Goal: Information Seeking & Learning: Learn about a topic

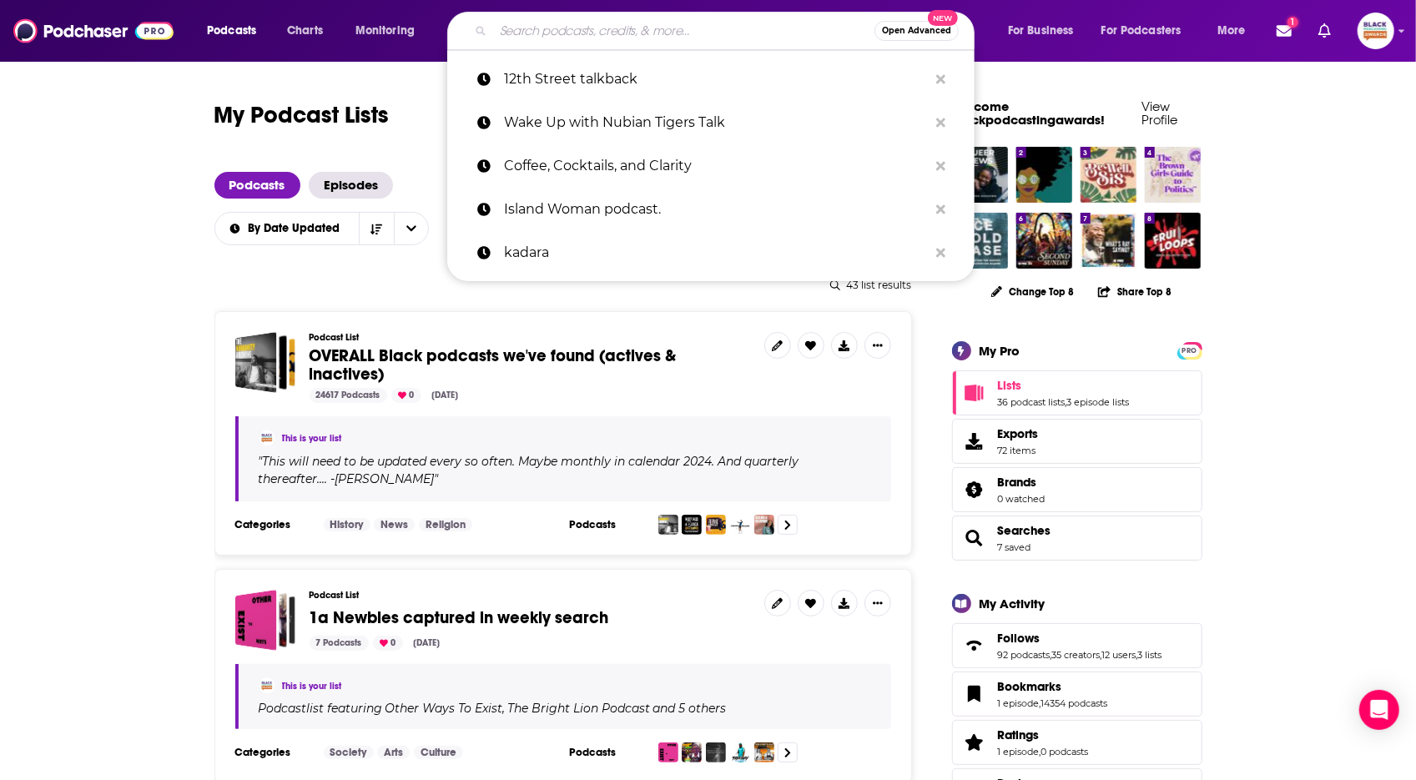
click at [620, 18] on input "Search podcasts, credits, & more..." at bounding box center [683, 31] width 381 height 27
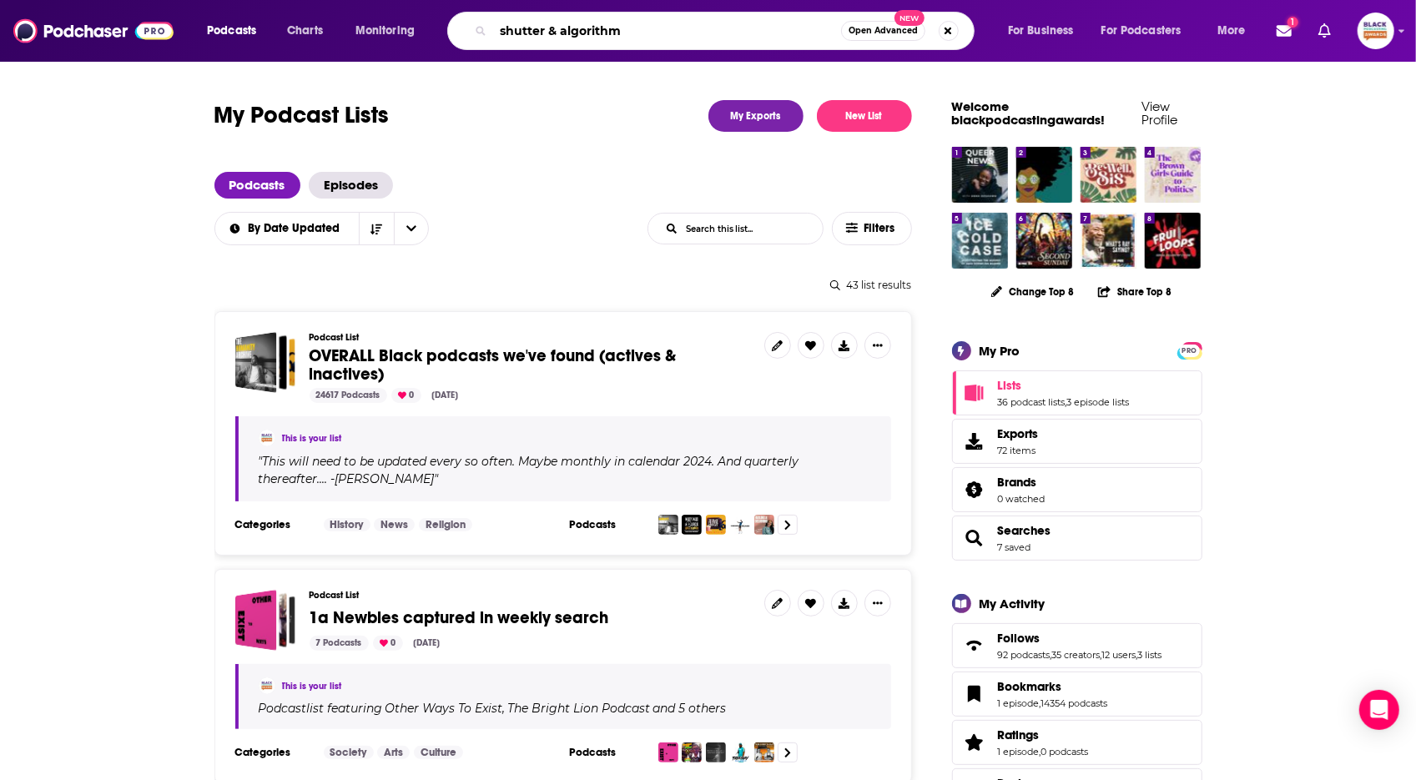
type input "shutter & algorithms"
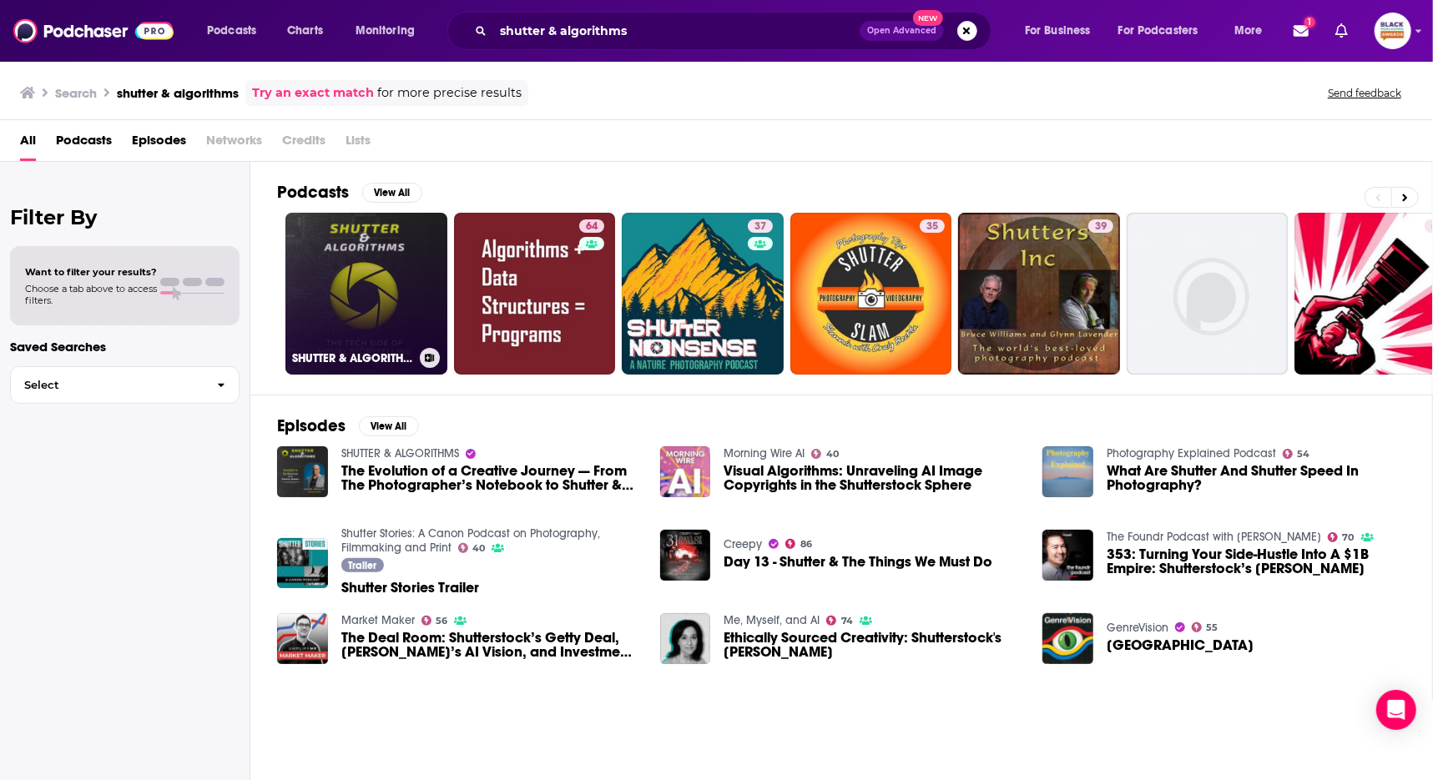
click at [394, 237] on link "SHUTTER & ALGORITHMS" at bounding box center [366, 294] width 162 height 162
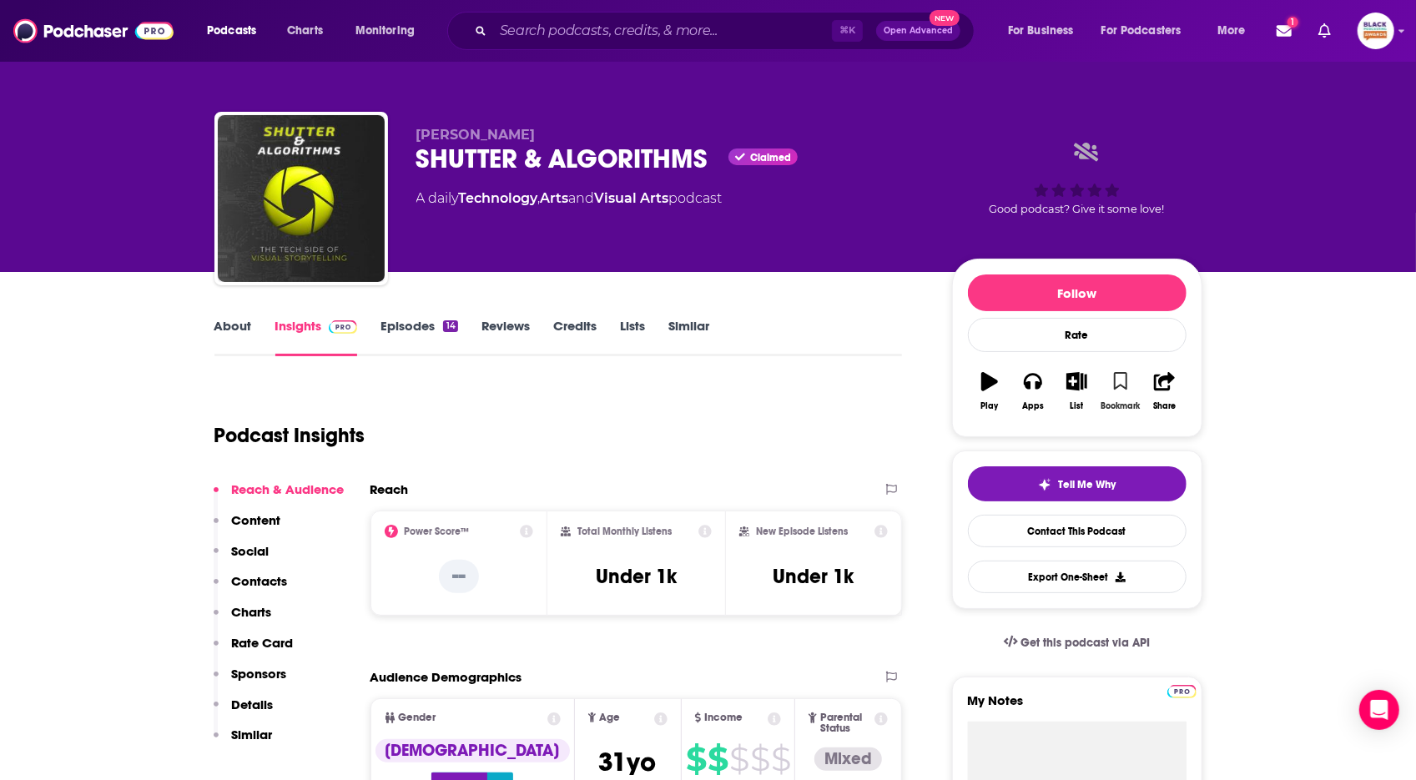
click at [1114, 379] on icon "button" at bounding box center [1121, 381] width 14 height 18
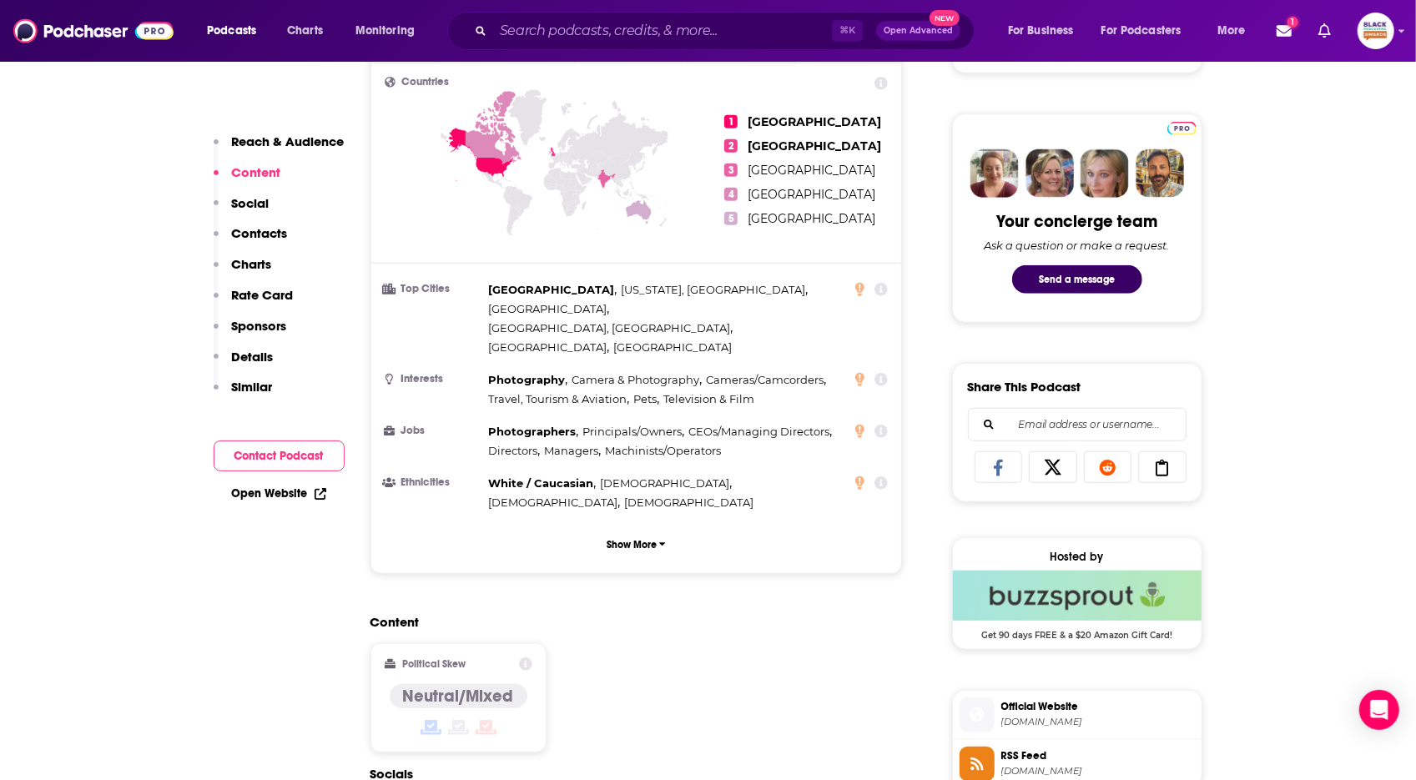
scroll to position [103, 0]
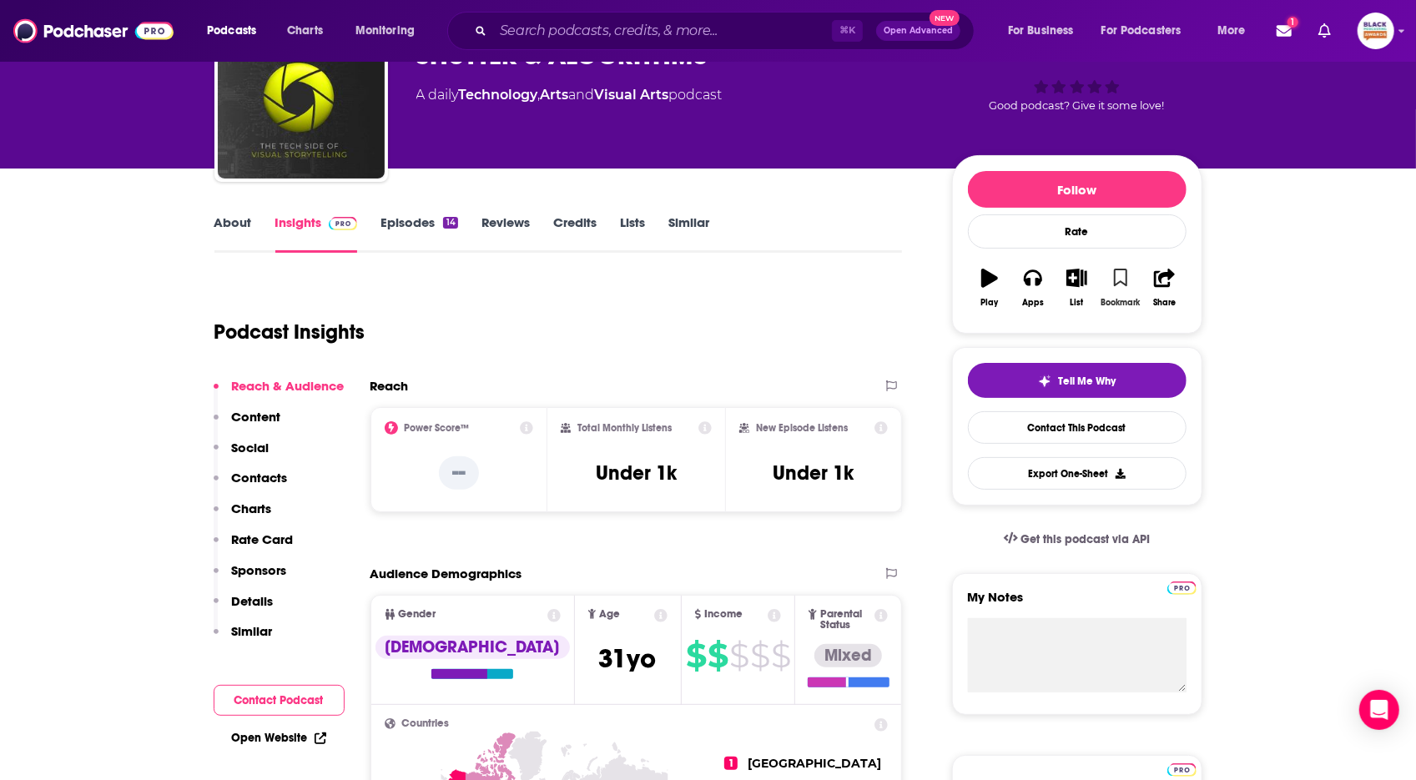
click at [1118, 284] on icon "button" at bounding box center [1121, 278] width 14 height 18
click at [1081, 284] on icon "button" at bounding box center [1076, 278] width 21 height 18
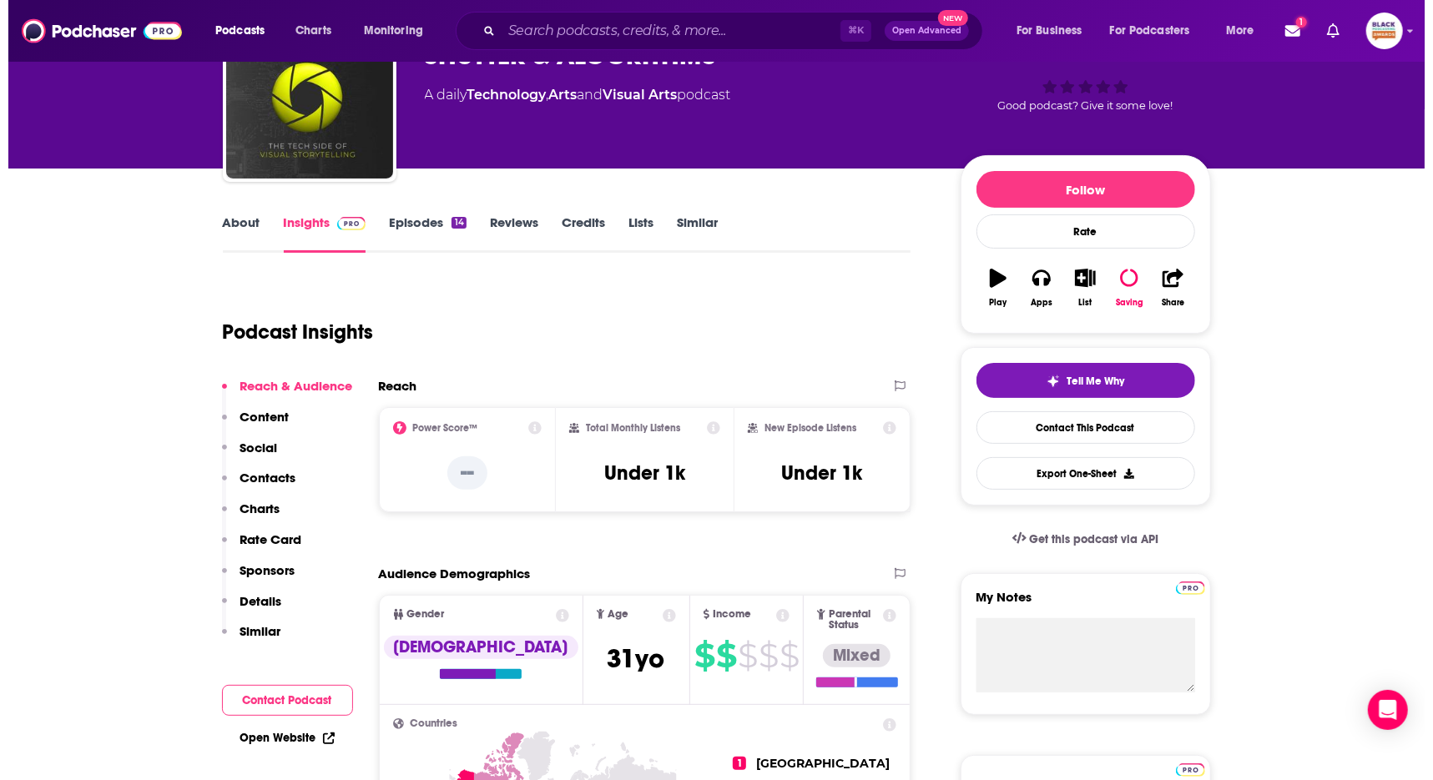
scroll to position [0, 0]
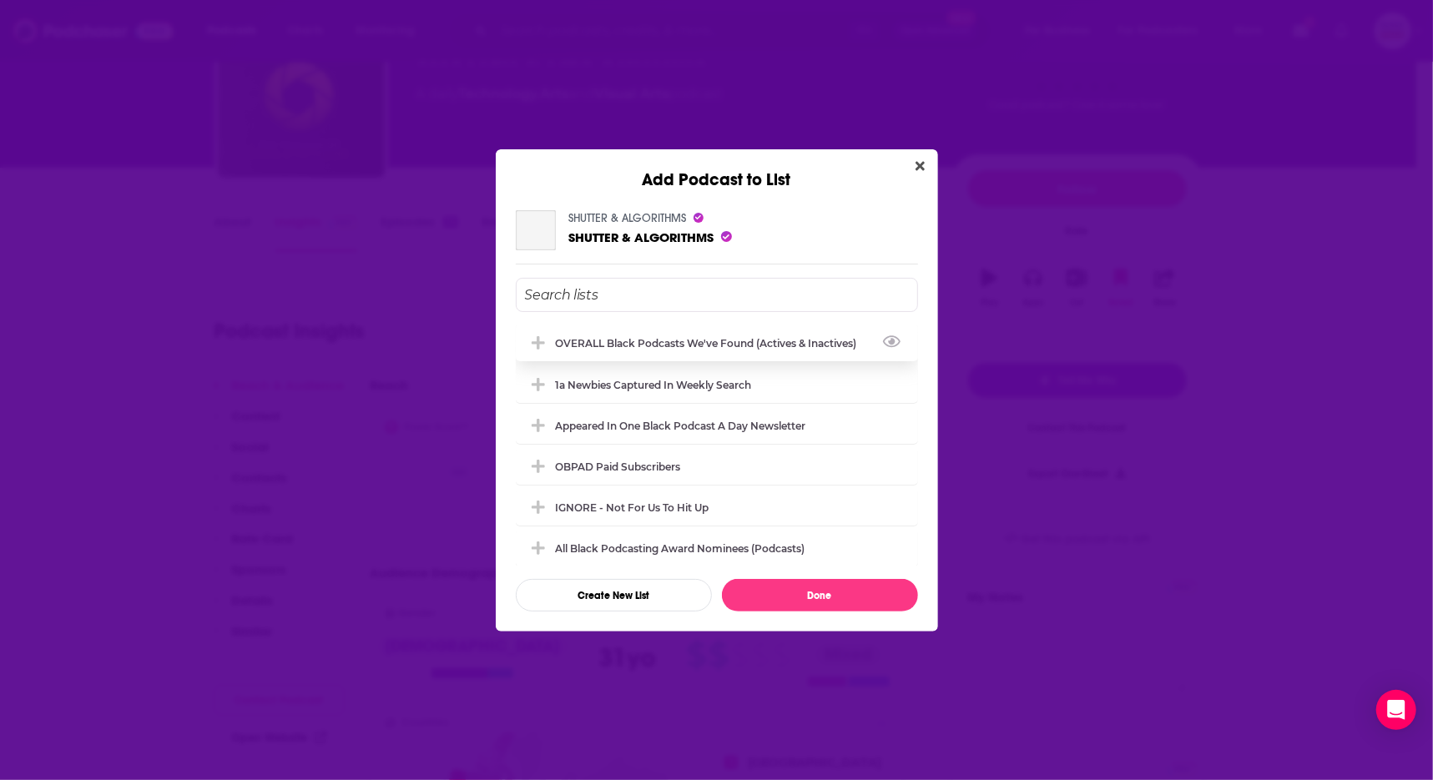
click at [700, 326] on div "OVERALL Black podcasts we've found (actives & inactives)" at bounding box center [717, 343] width 402 height 37
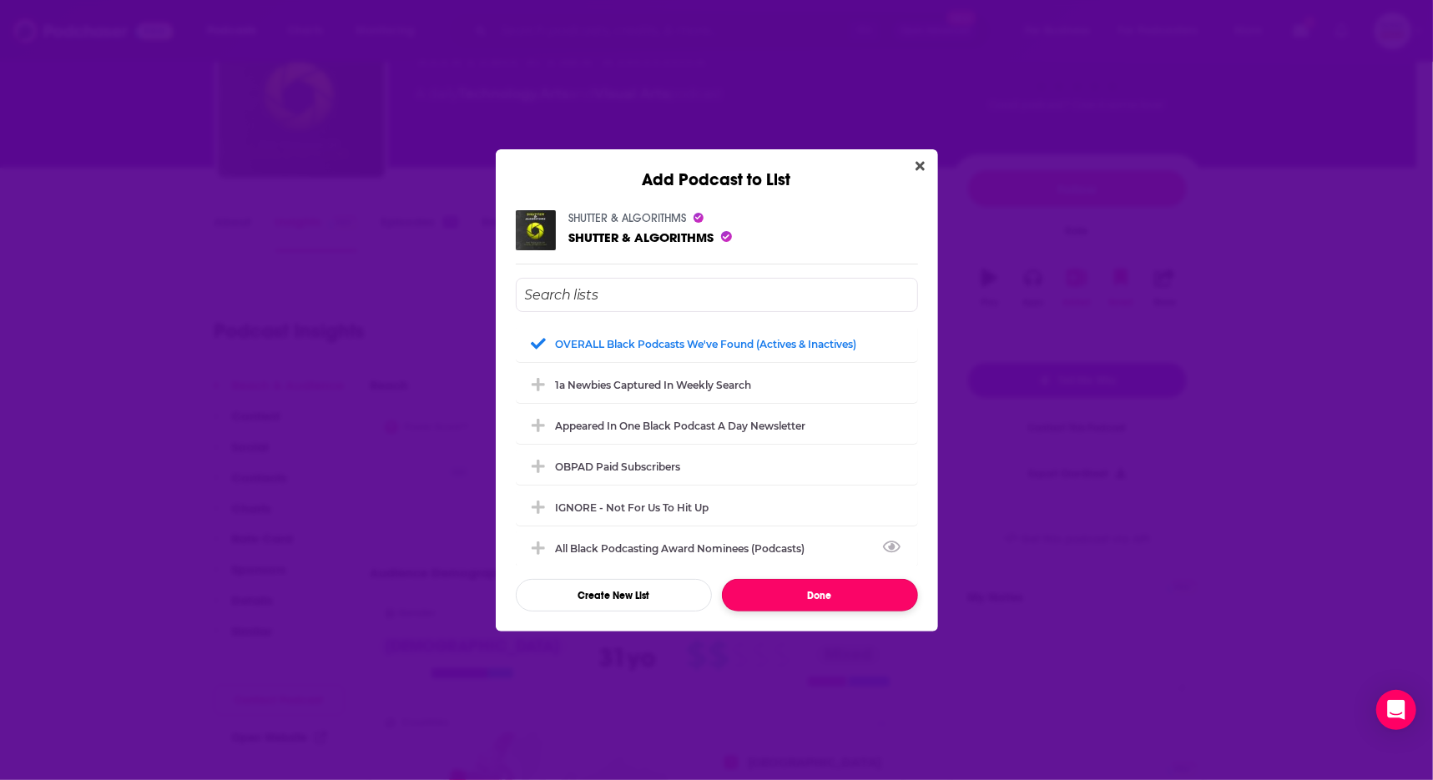
click at [826, 599] on button "Done" at bounding box center [820, 595] width 196 height 33
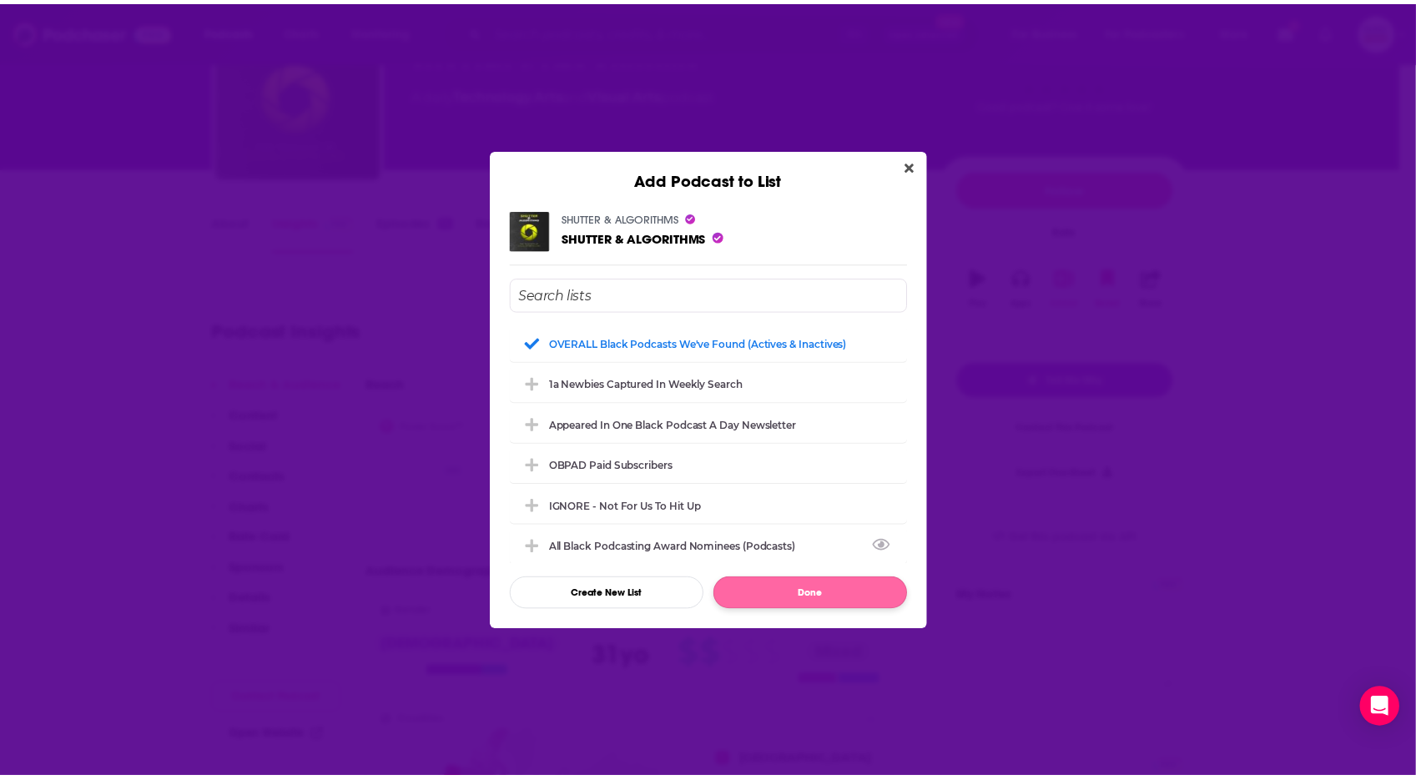
scroll to position [103, 0]
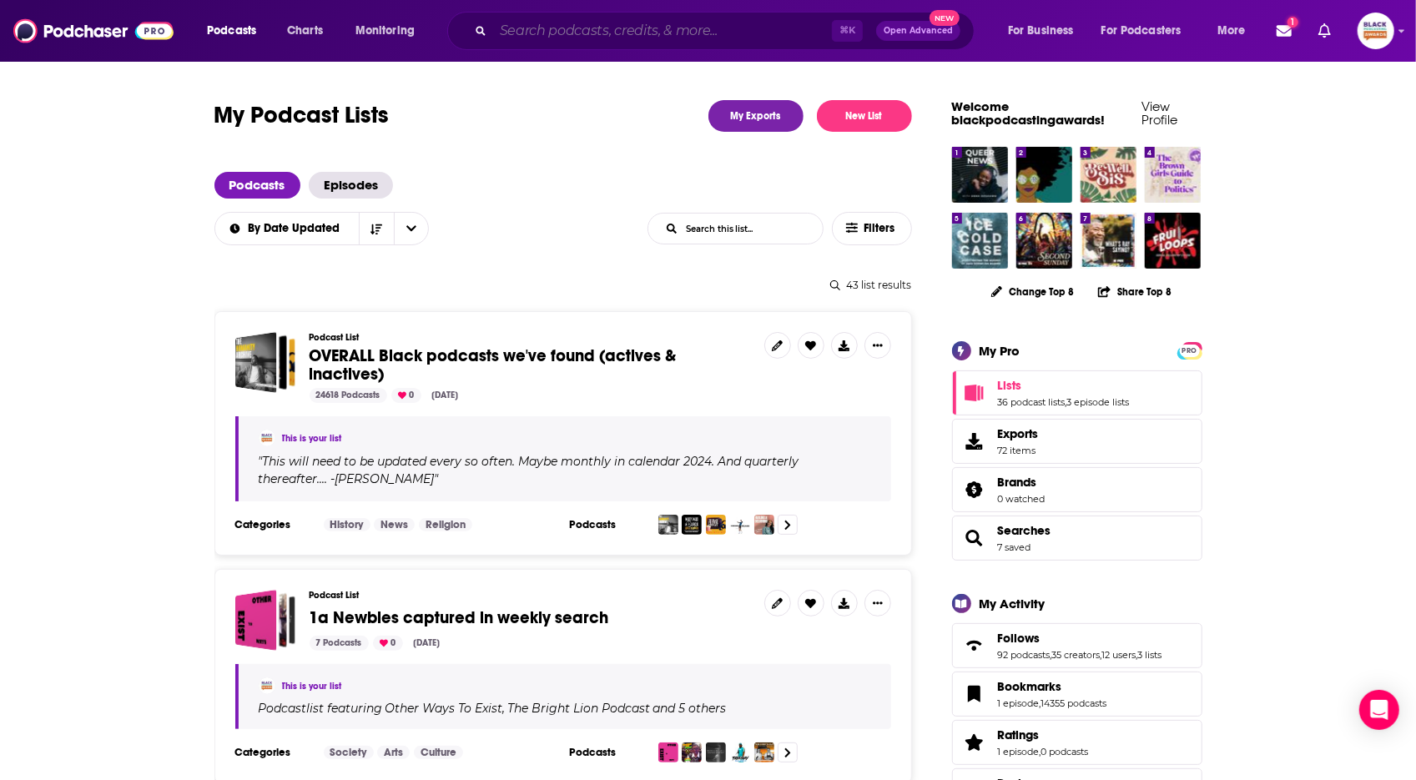
click at [655, 29] on input "Search podcasts, credits, & more..." at bounding box center [662, 31] width 339 height 27
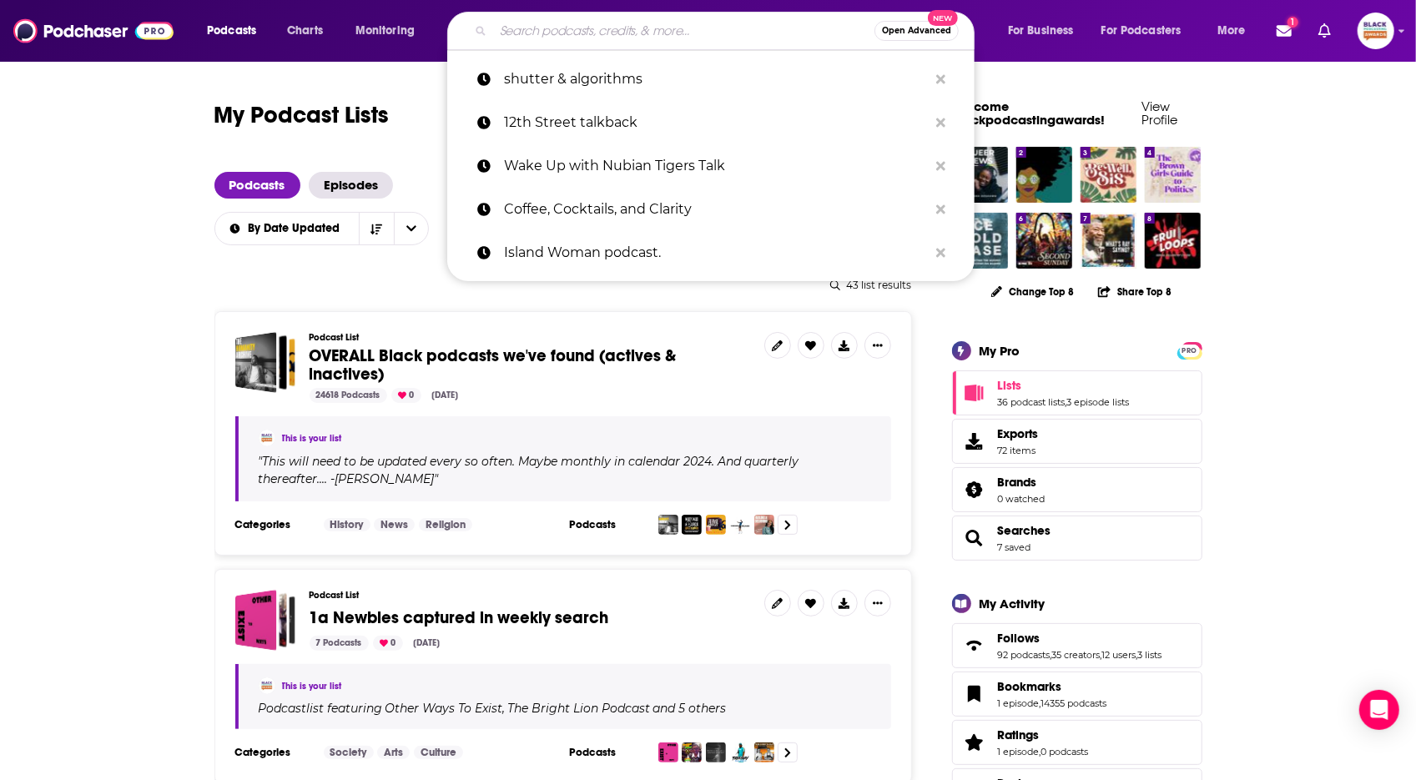
paste input "More Than A Title Podcast"
type input "More Than A Title Podcast"
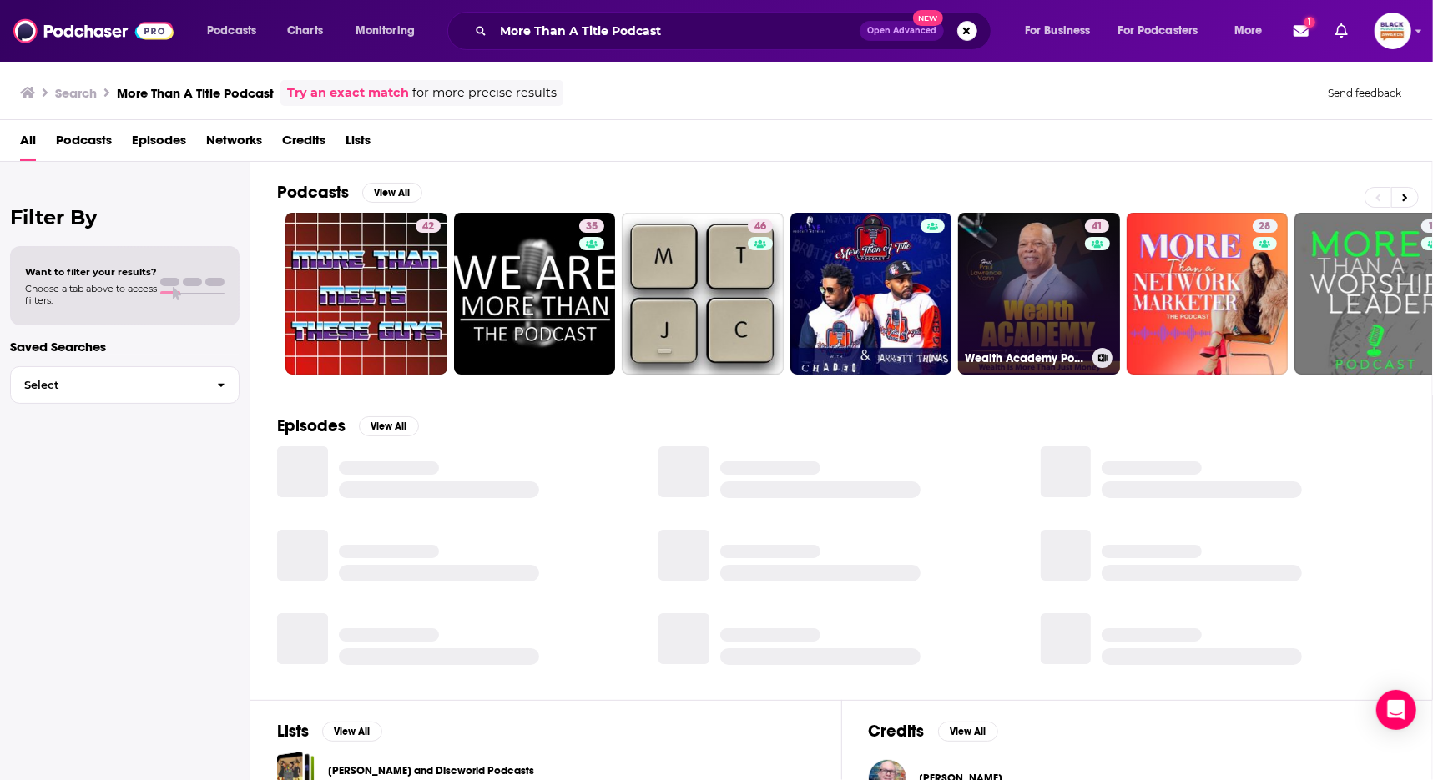
click at [1098, 355] on icon at bounding box center [1102, 358] width 9 height 8
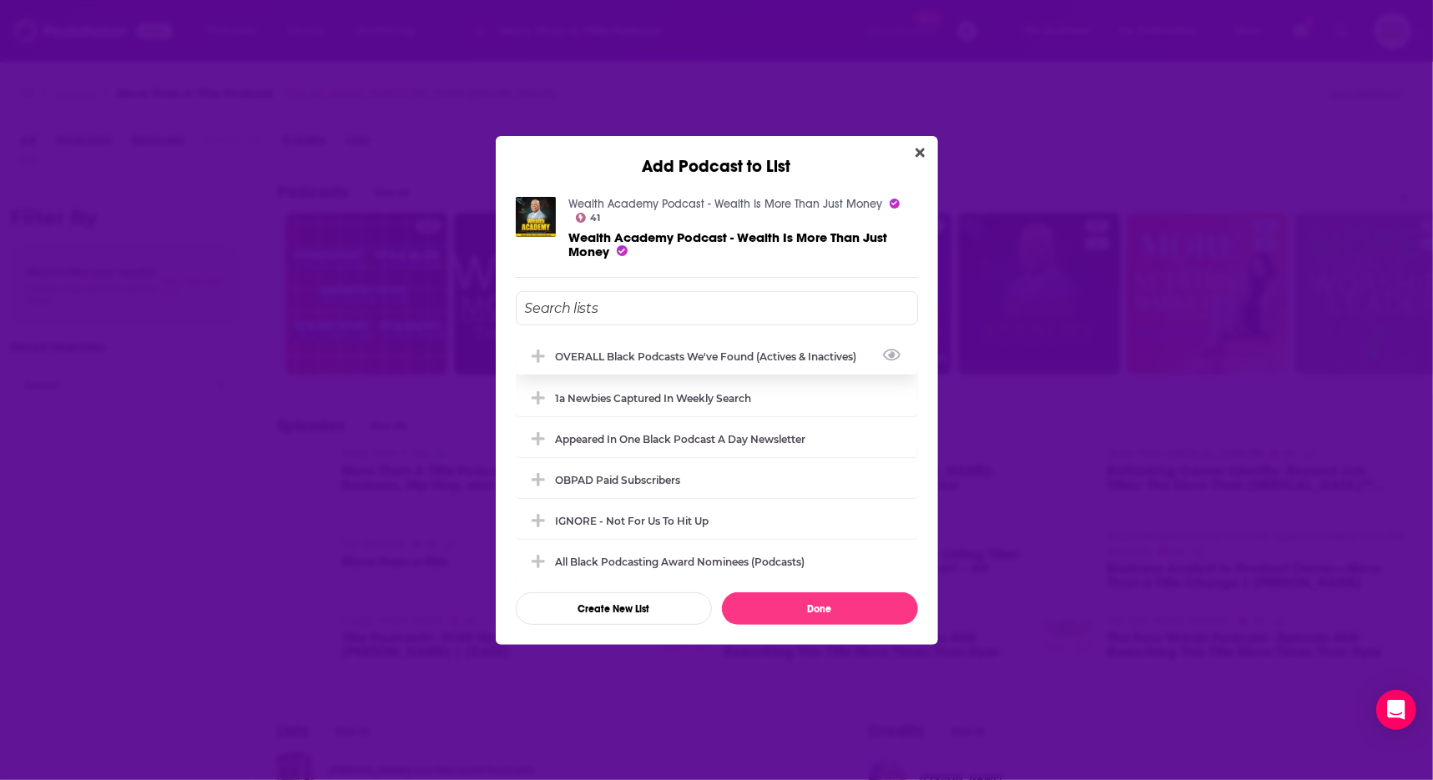
click at [604, 367] on div "OVERALL Black podcasts we've found (actives & inactives)" at bounding box center [717, 356] width 402 height 37
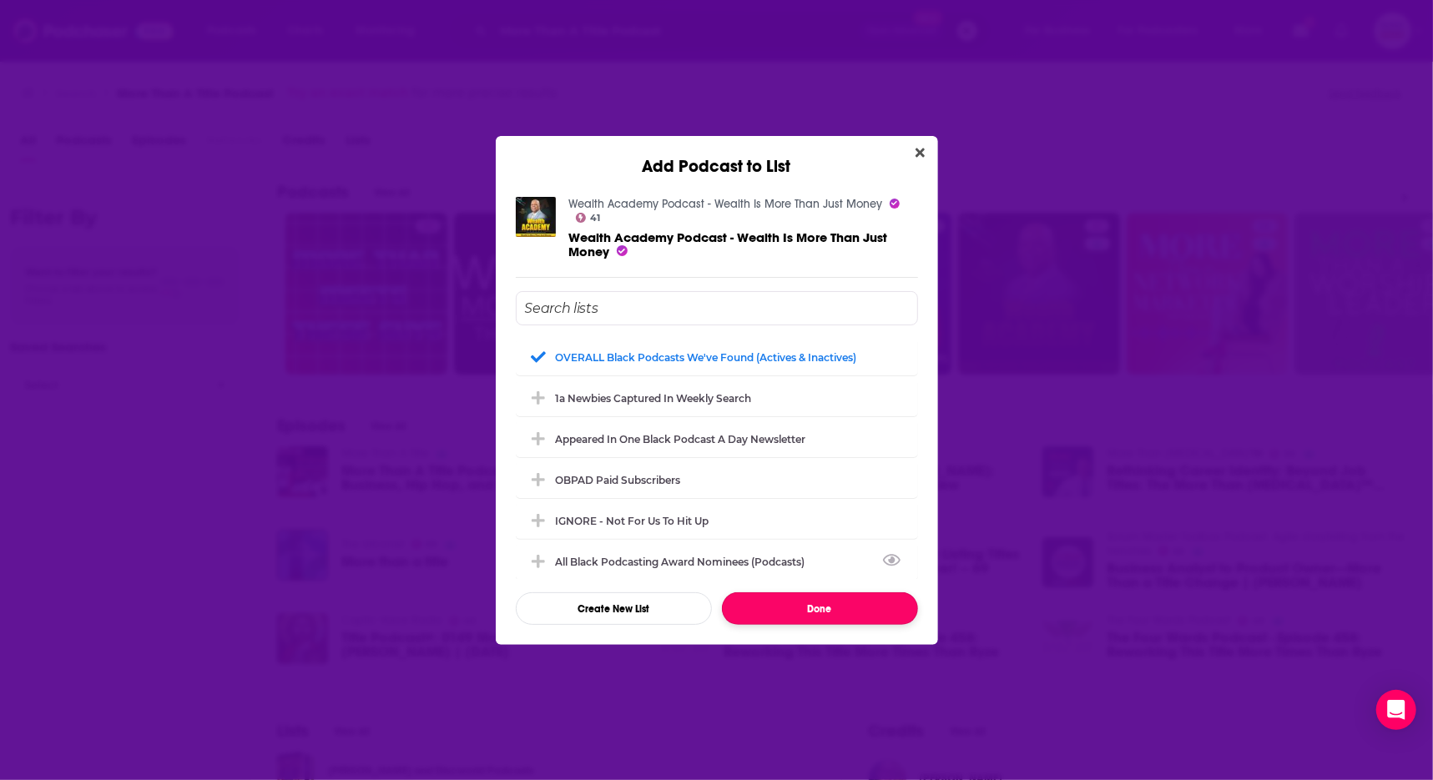
click at [801, 603] on button "Done" at bounding box center [820, 608] width 196 height 33
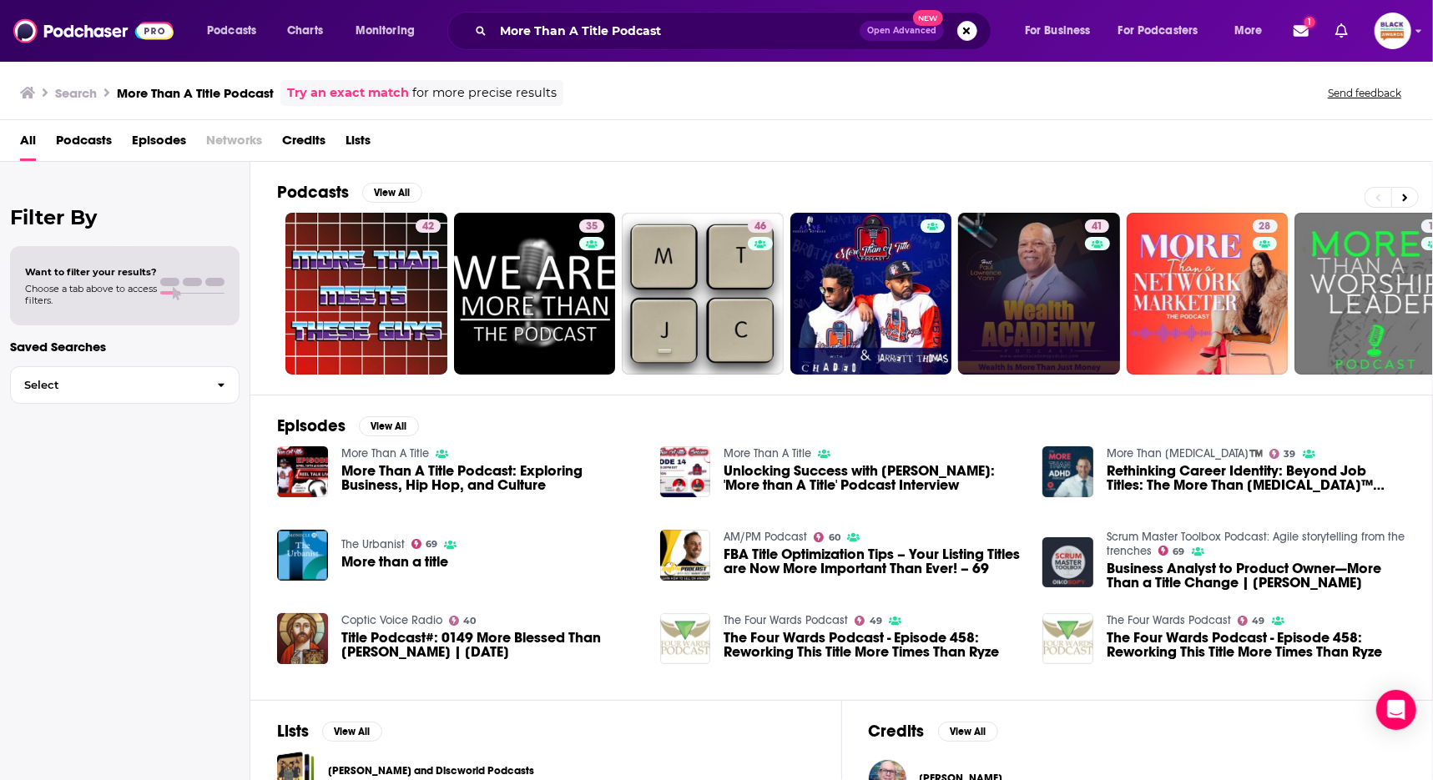
click at [360, 98] on link "Try an exact match" at bounding box center [348, 92] width 122 height 19
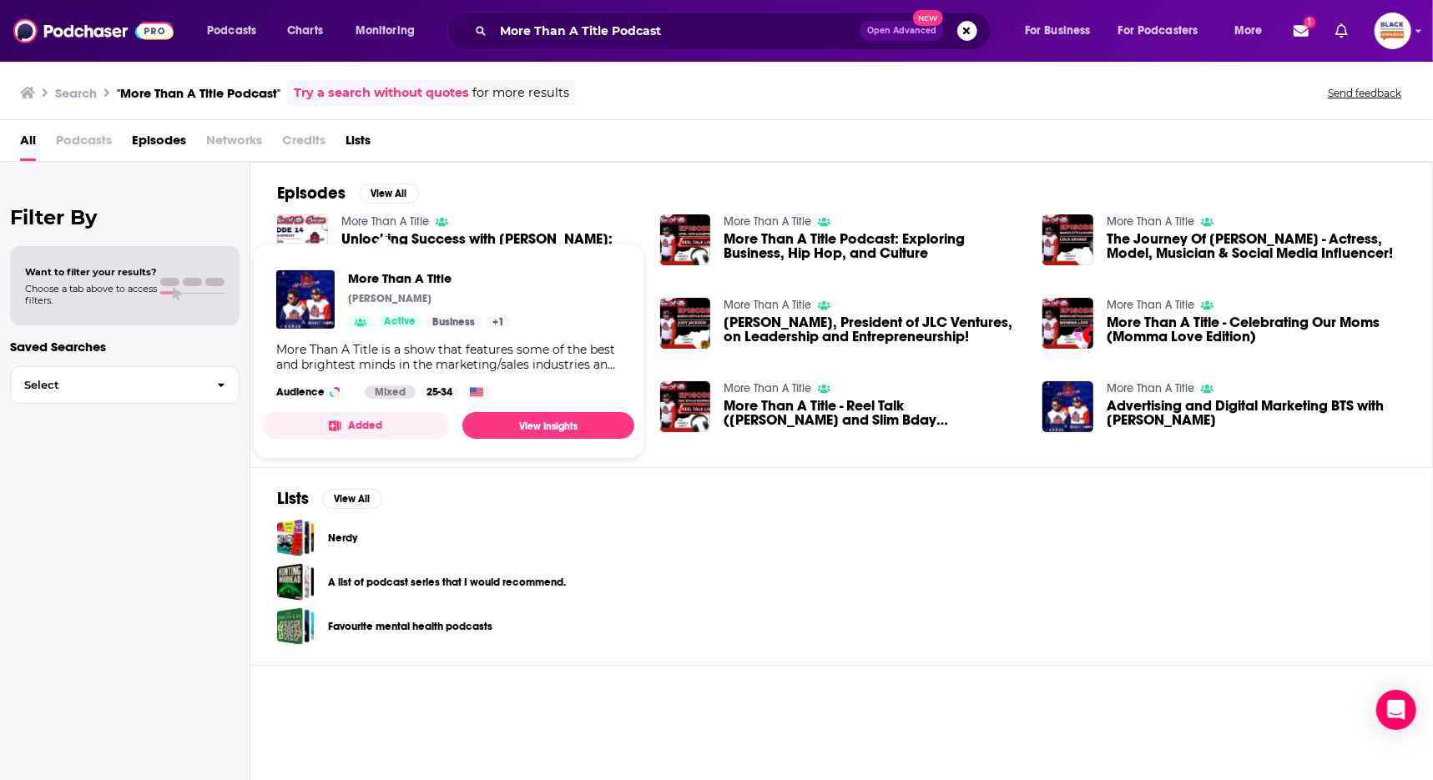
click at [386, 421] on button "Added" at bounding box center [356, 425] width 186 height 27
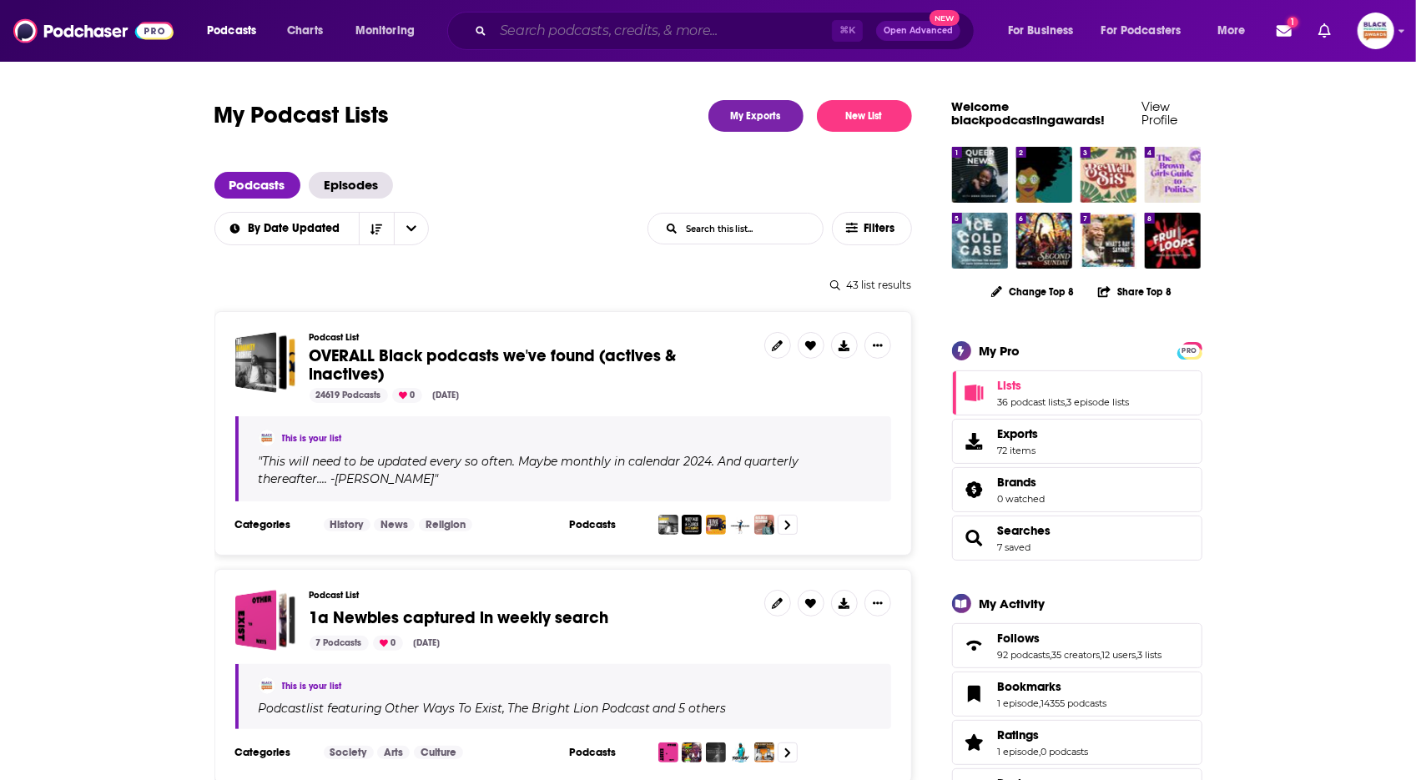
click at [657, 31] on input "Search podcasts, credits, & more..." at bounding box center [662, 31] width 339 height 27
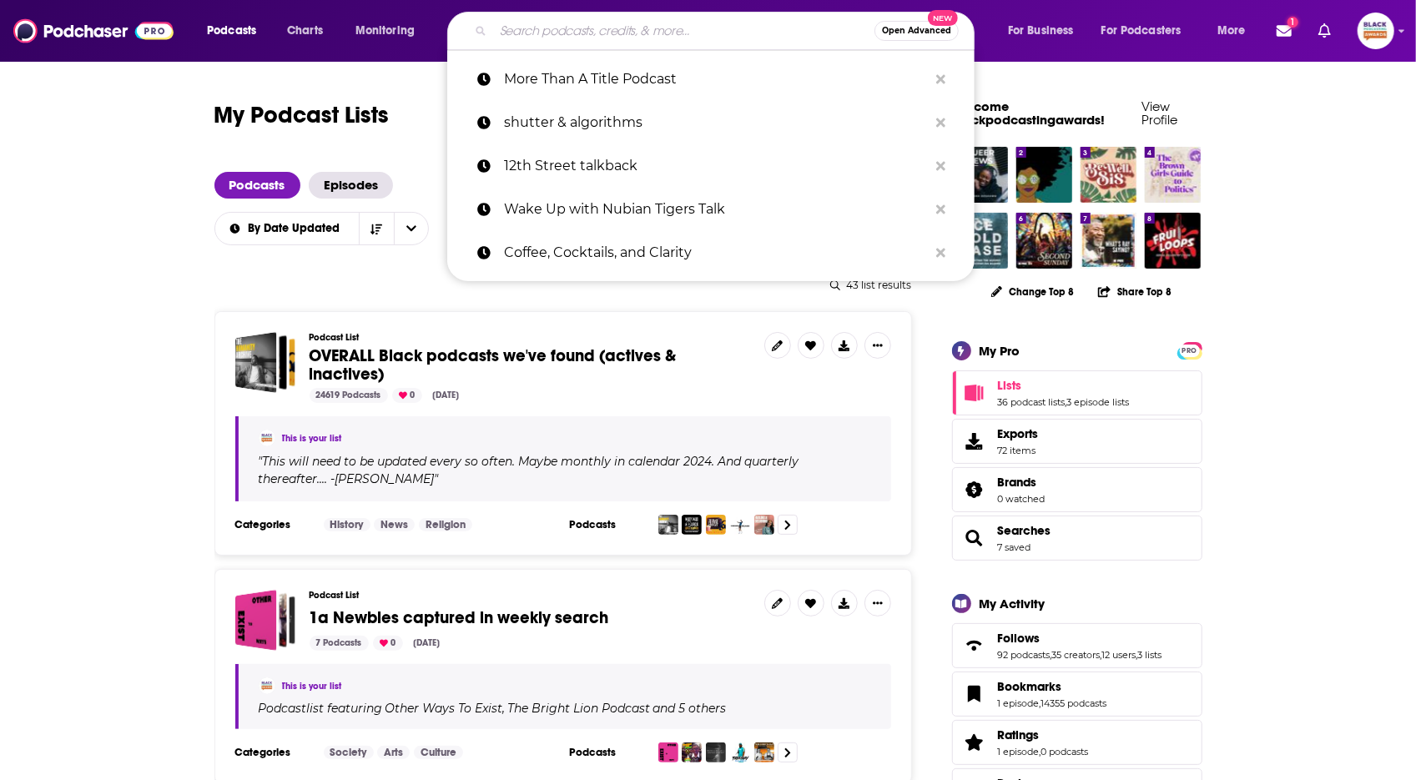
paste input "Black LA Uncovered"
type input "Black LA Uncovered"
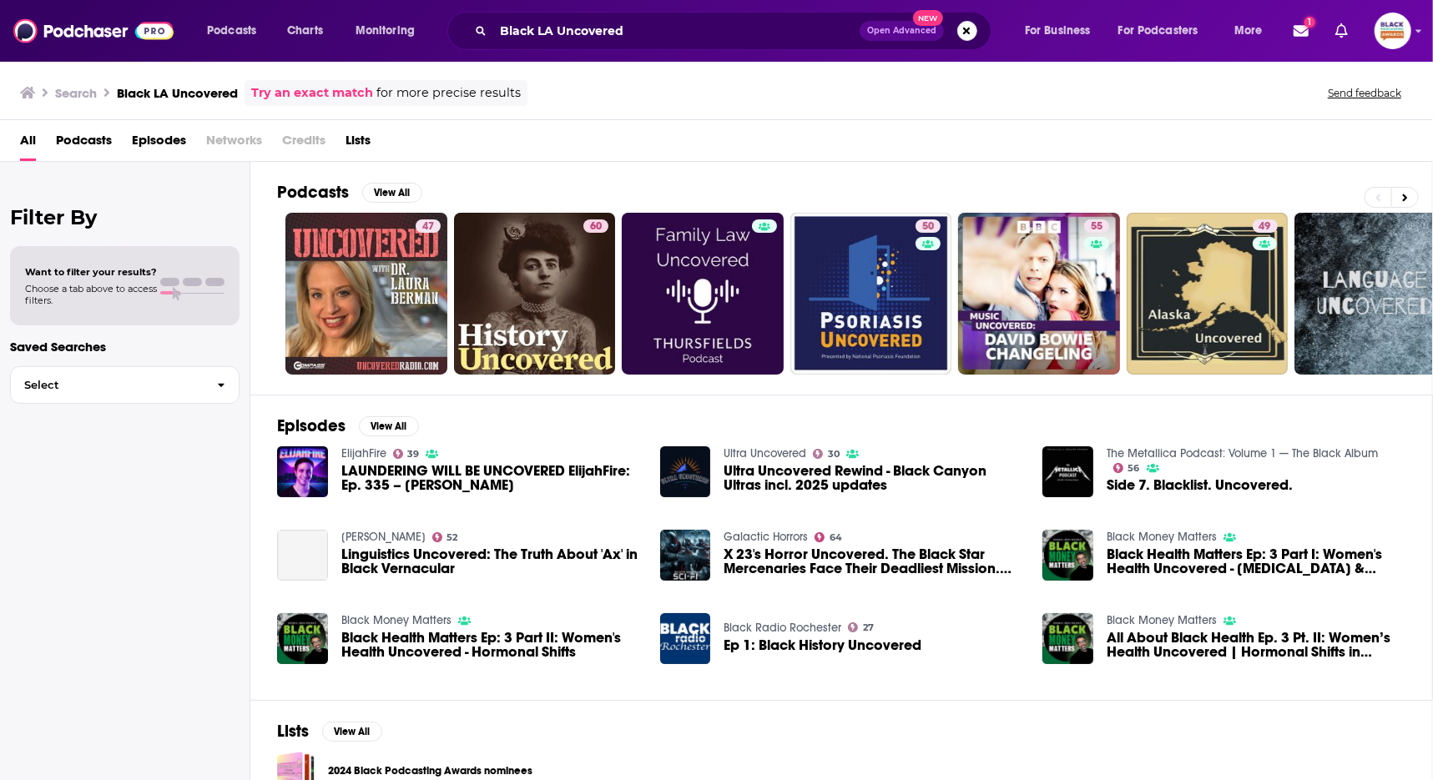
click at [350, 91] on link "Try an exact match" at bounding box center [312, 92] width 122 height 19
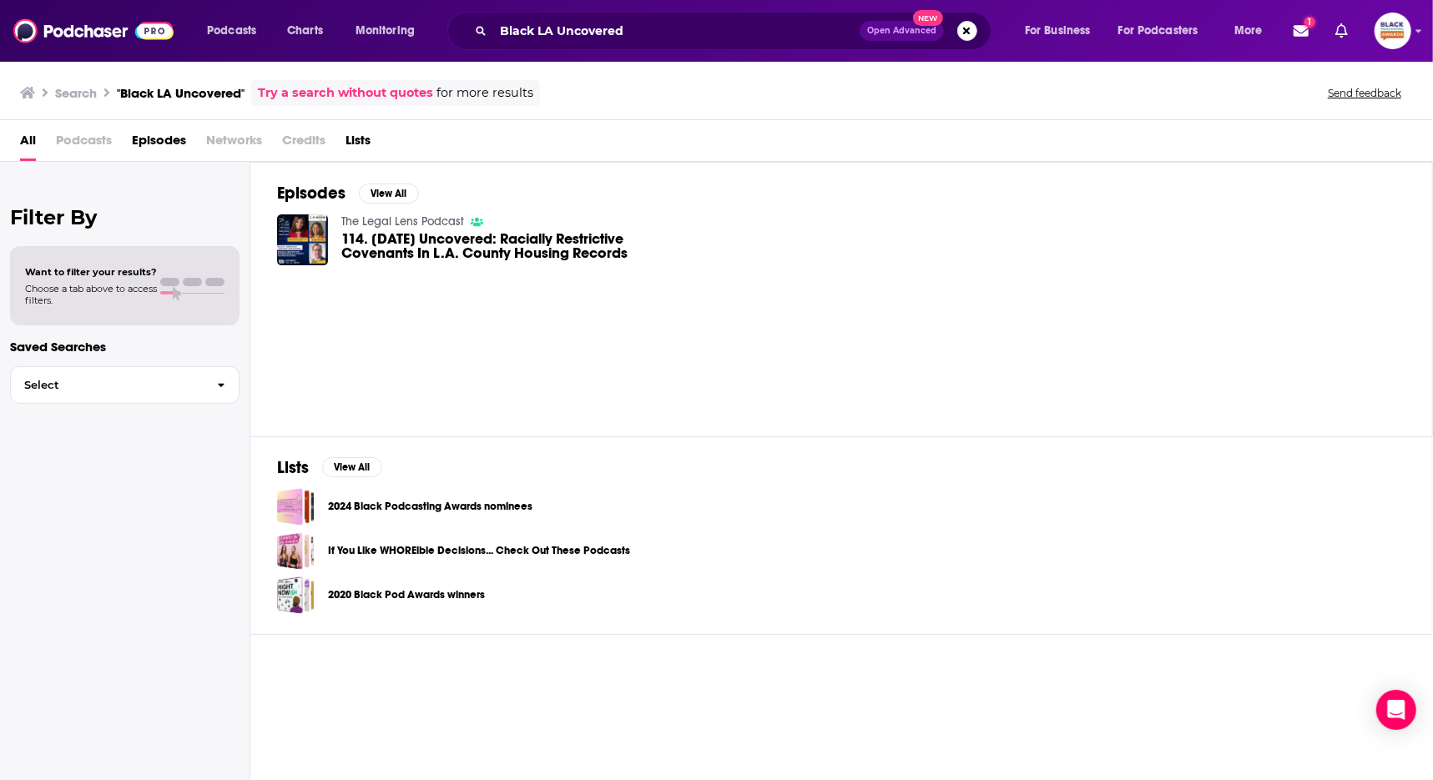
click at [397, 215] on link "The Legal Lens Podcast" at bounding box center [402, 221] width 123 height 14
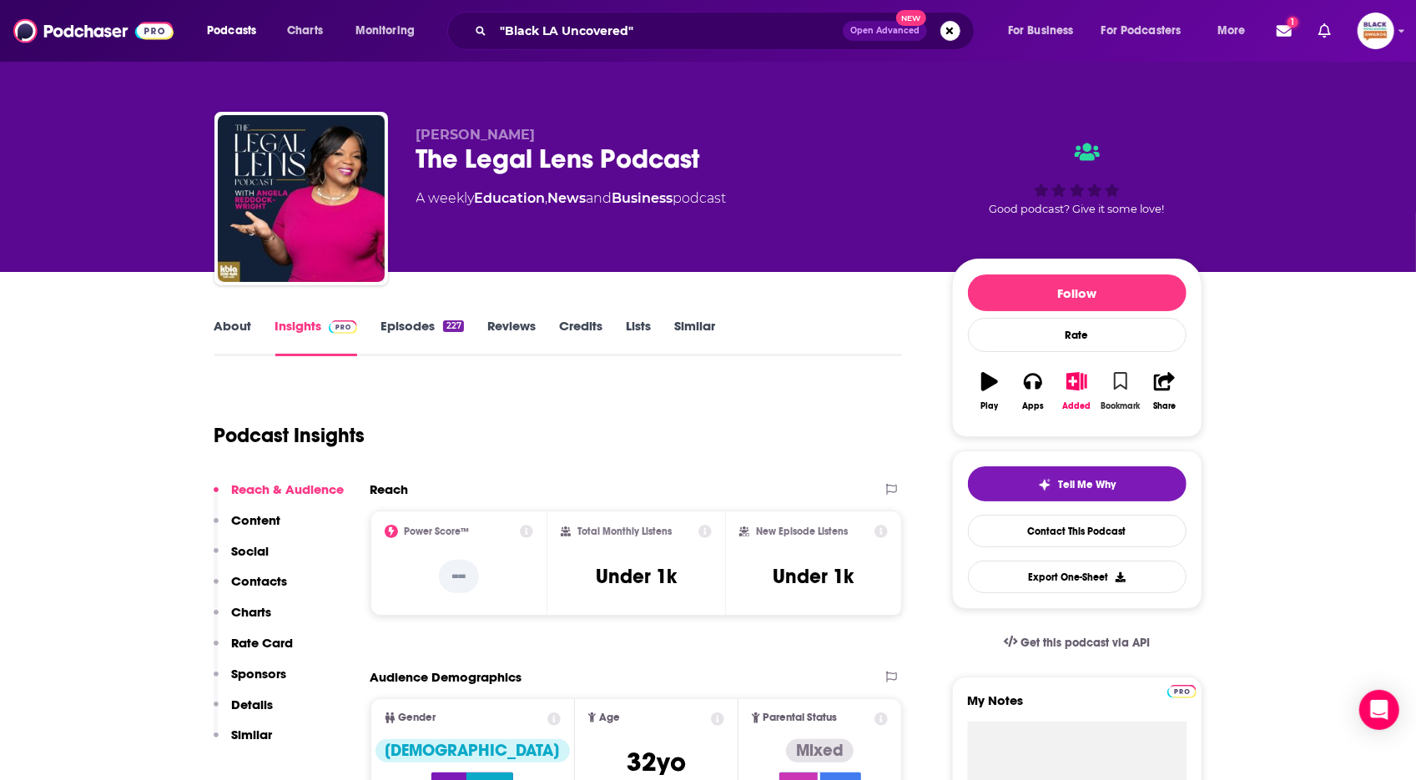
click at [1116, 378] on icon "button" at bounding box center [1121, 381] width 14 height 18
click at [1080, 385] on icon "button" at bounding box center [1076, 381] width 21 height 18
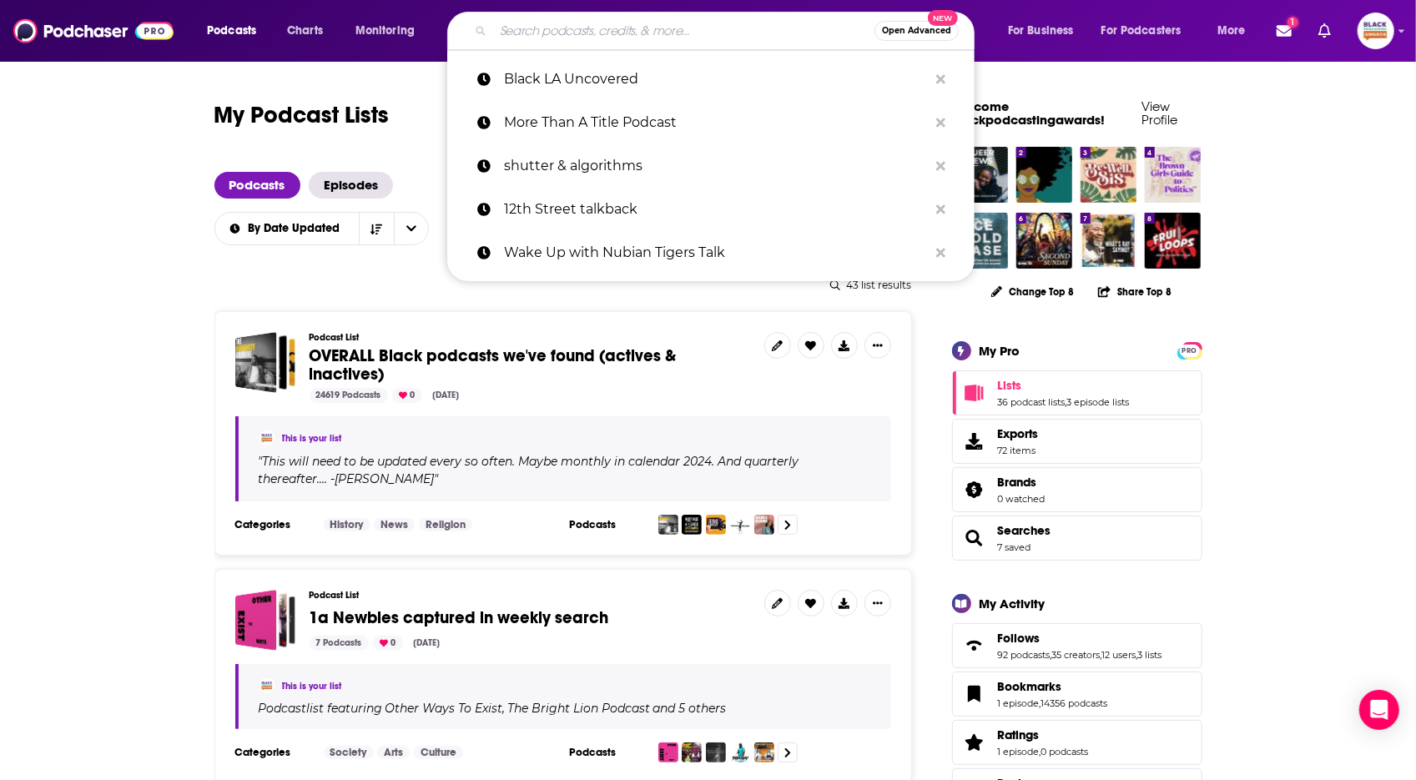
click at [507, 34] on input "Search podcasts, credits, & more..." at bounding box center [683, 31] width 381 height 27
paste input "Yolanda Baruch"
type input "Yolanda Baruch"
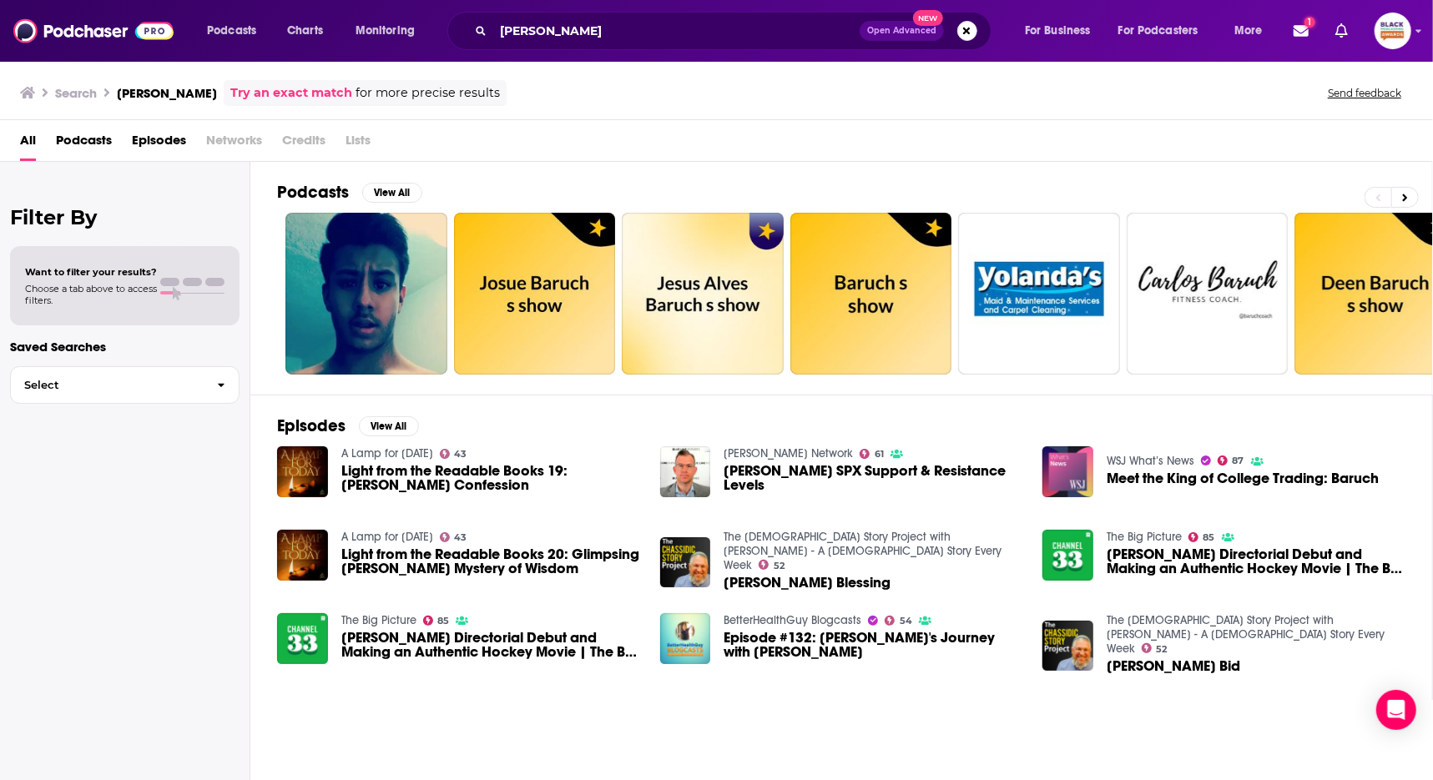
click at [276, 95] on link "Try an exact match" at bounding box center [291, 92] width 122 height 19
